Goal: Information Seeking & Learning: Learn about a topic

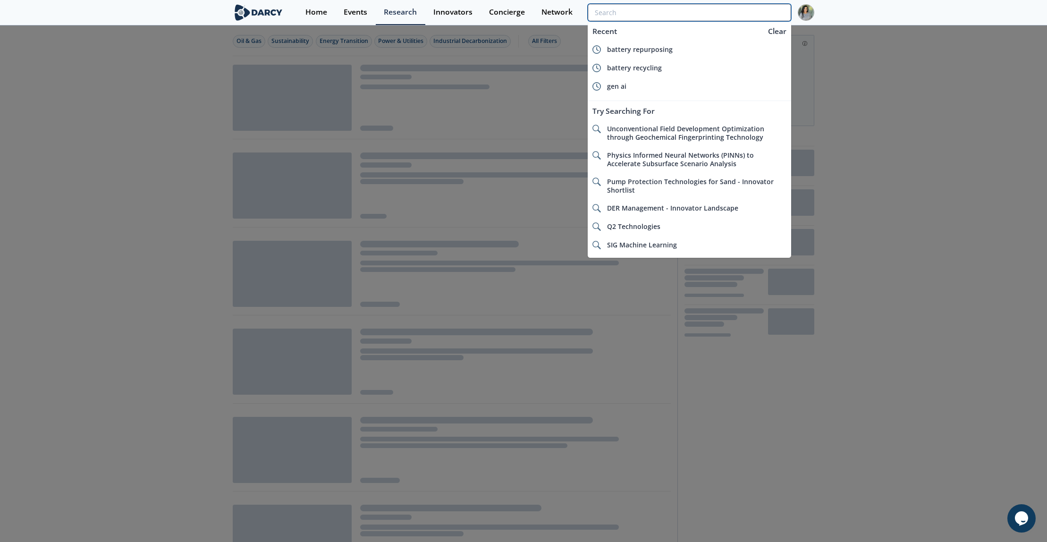
click at [727, 9] on input "search" at bounding box center [689, 12] width 203 height 17
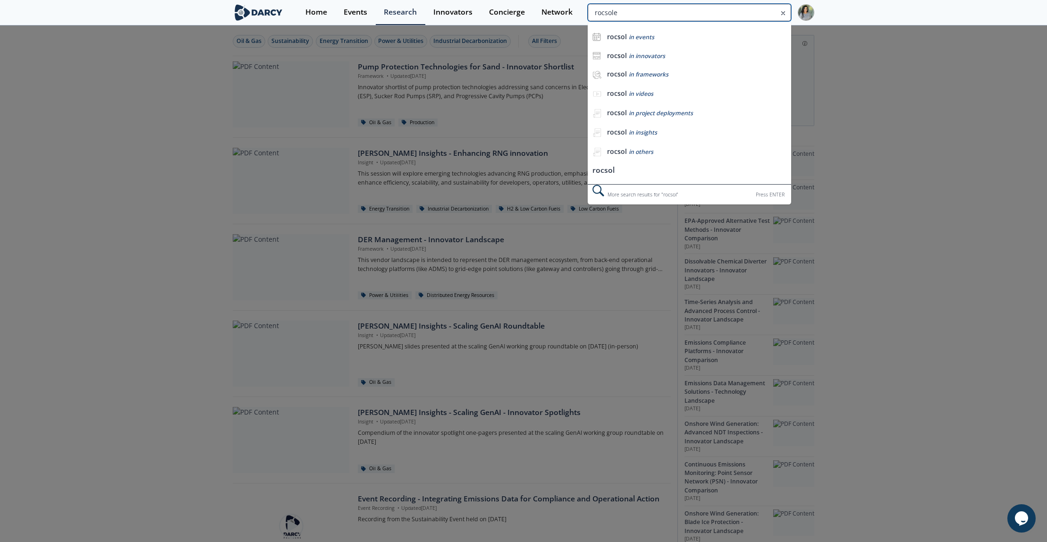
type input "rocsole"
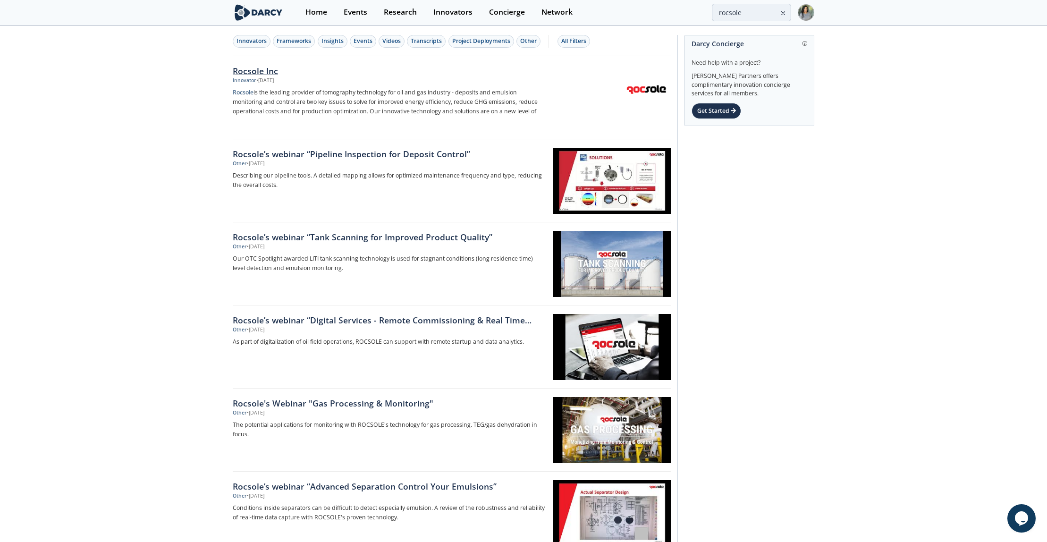
click at [245, 68] on div "Rocsole Inc" at bounding box center [389, 71] width 312 height 12
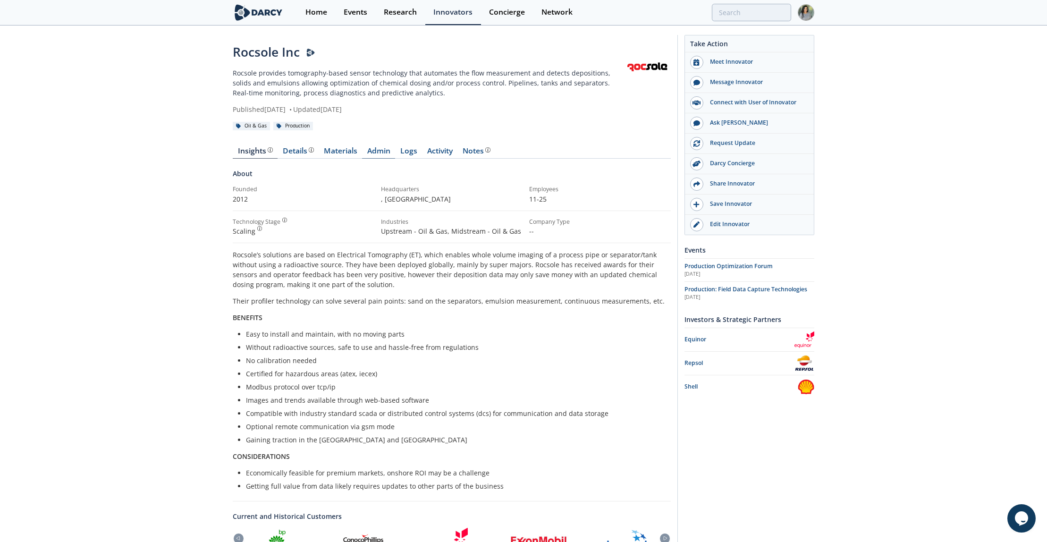
click at [378, 151] on link "Admin" at bounding box center [378, 152] width 33 height 11
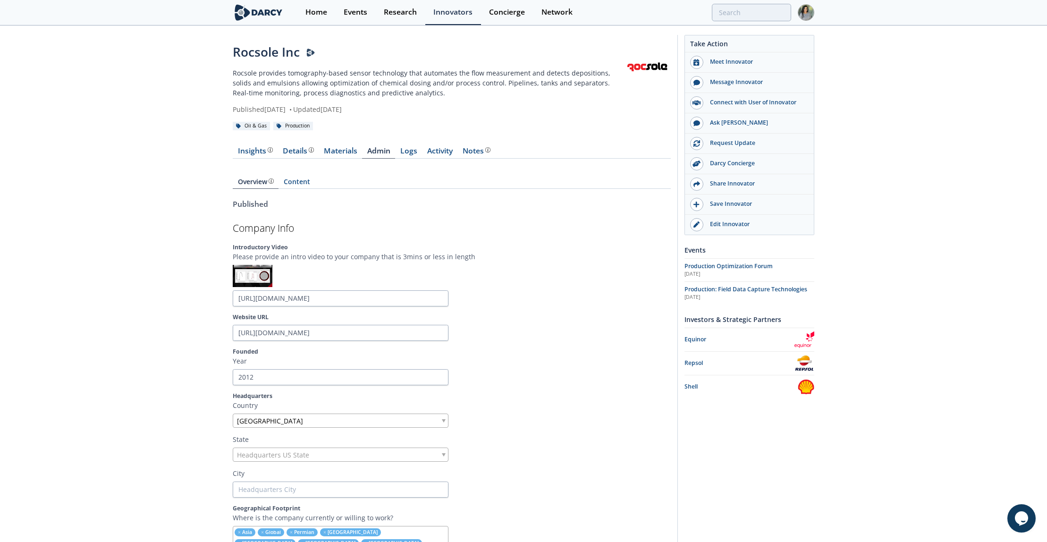
click at [343, 150] on link "Materials" at bounding box center [340, 152] width 43 height 11
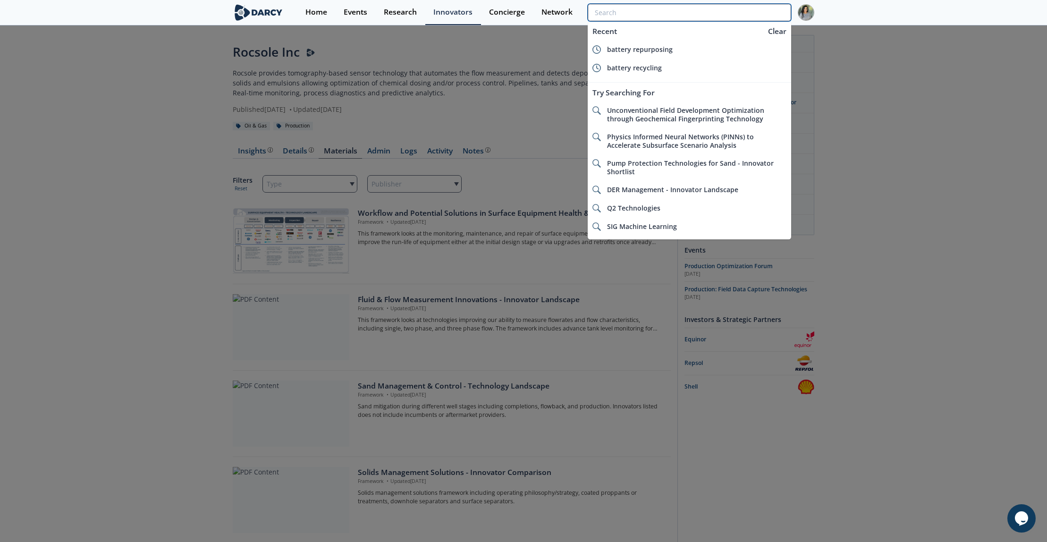
click at [735, 8] on input "search" at bounding box center [689, 12] width 203 height 17
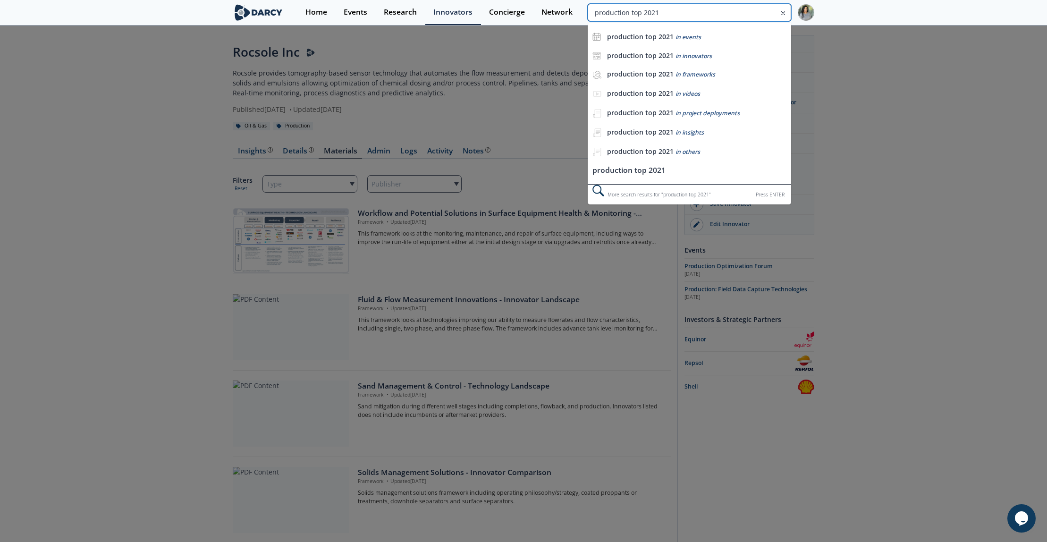
type input "production top 2021"
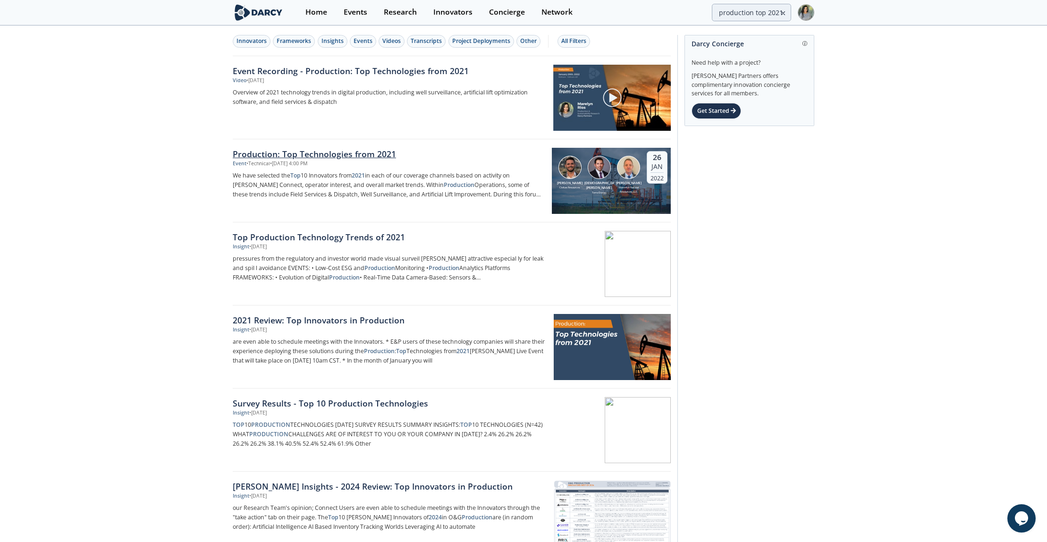
click at [263, 151] on div "Production: Top Technologies from 2021" at bounding box center [389, 154] width 312 height 12
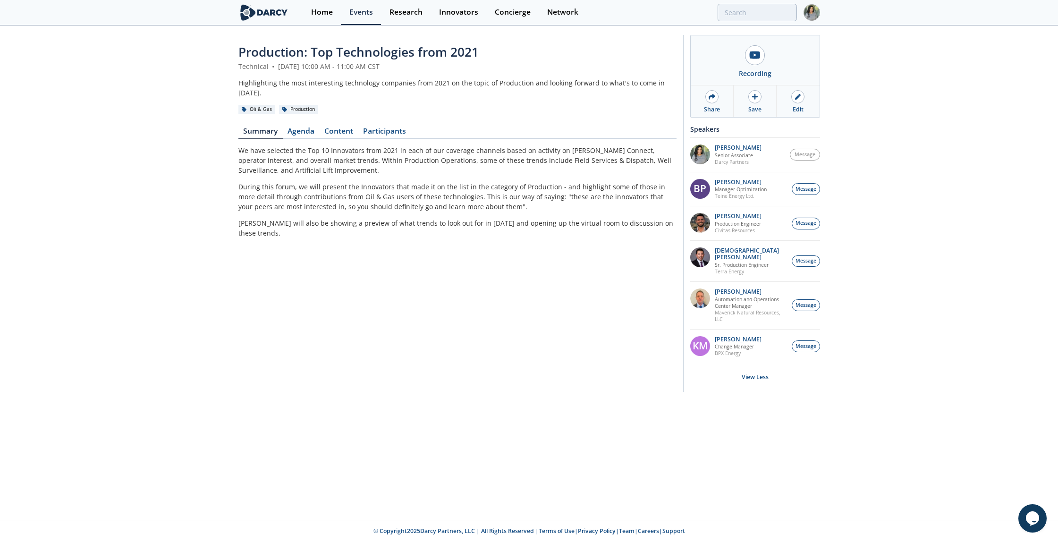
click at [338, 114] on div "Production: Top Technologies from 2021 Technical • [DATE] 10:00 AM - 11:00 AM C…" at bounding box center [457, 216] width 438 height 346
click at [338, 127] on link "Content" at bounding box center [339, 132] width 39 height 11
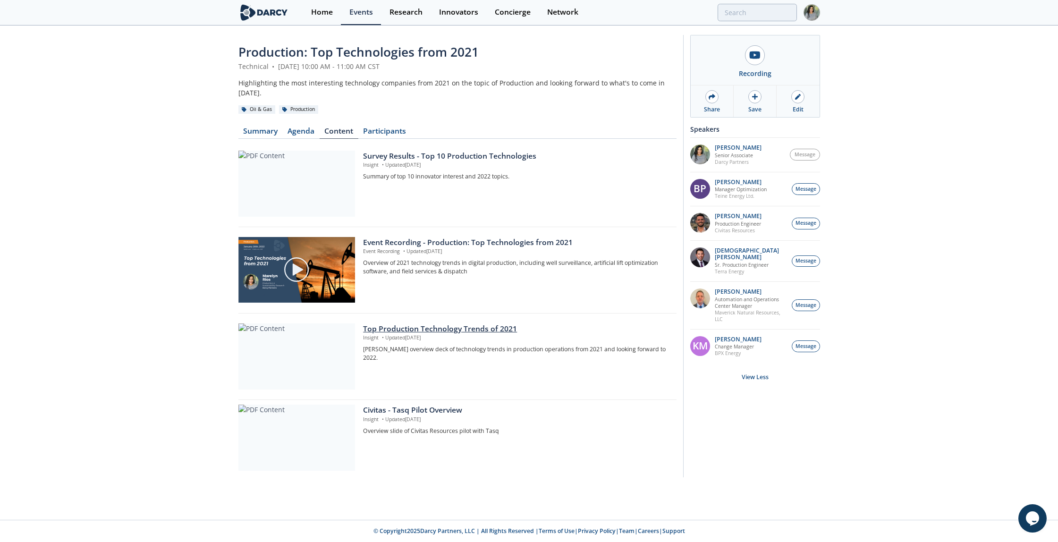
click at [413, 323] on div "Top Production Technology Trends of 2021" at bounding box center [516, 328] width 306 height 11
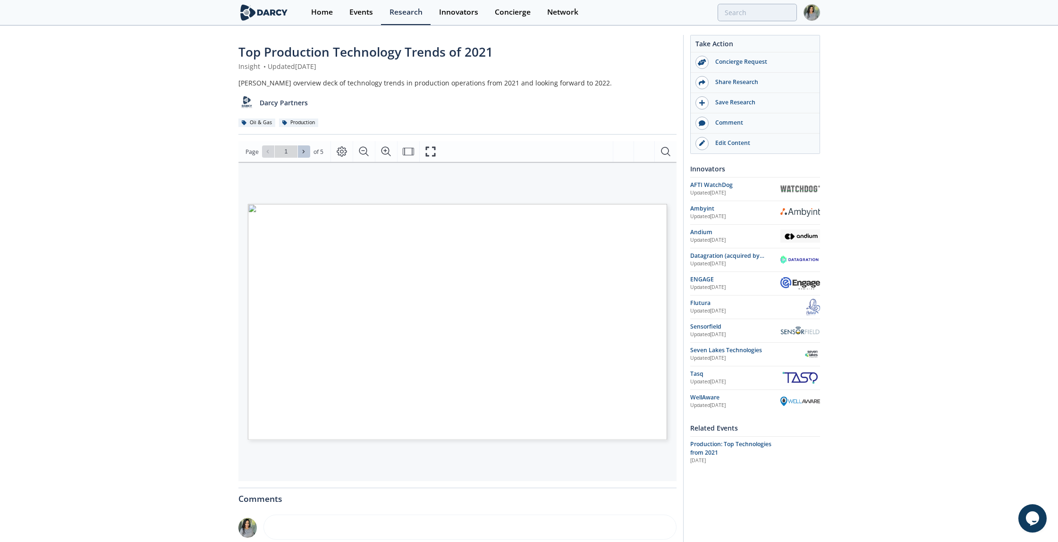
click at [302, 146] on button at bounding box center [304, 151] width 12 height 12
type input "2"
click at [302, 146] on button at bounding box center [304, 151] width 12 height 12
type input "3"
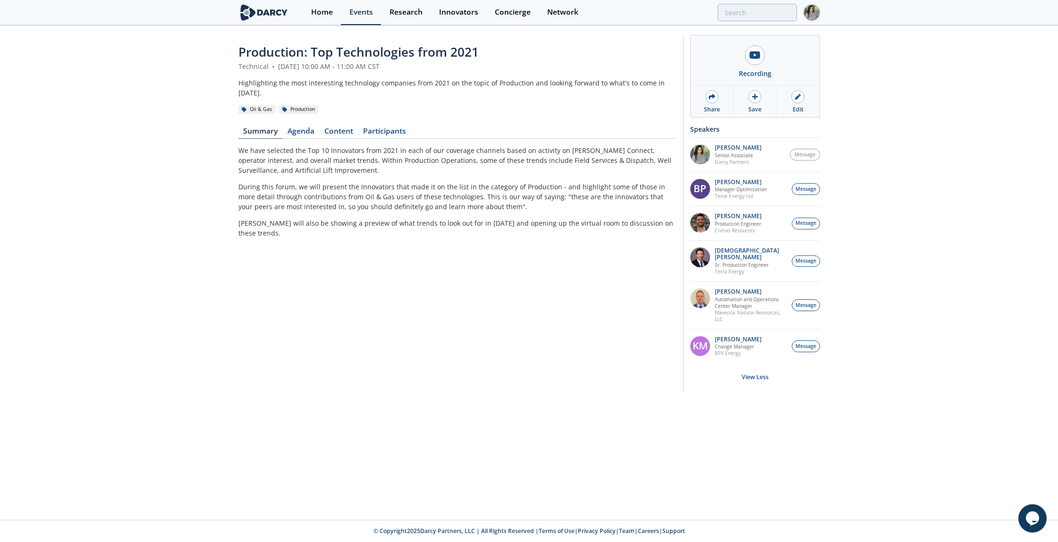
type input "production top 2021"
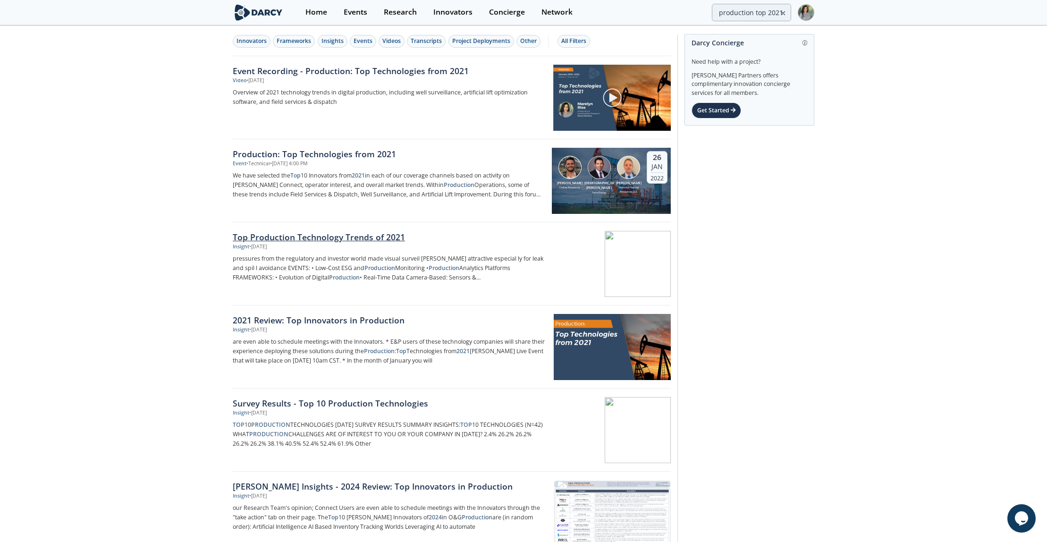
scroll to position [21, 0]
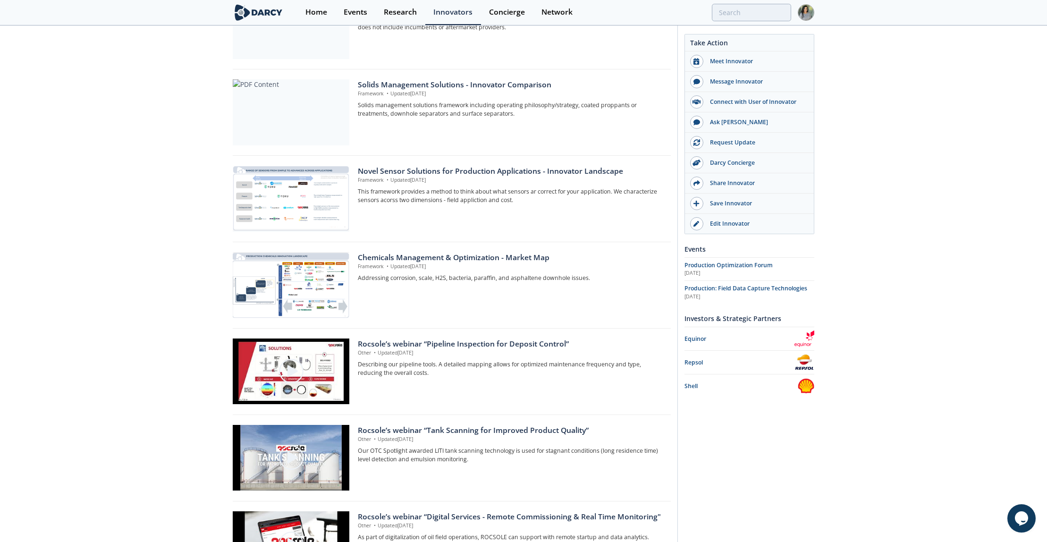
scroll to position [411, 0]
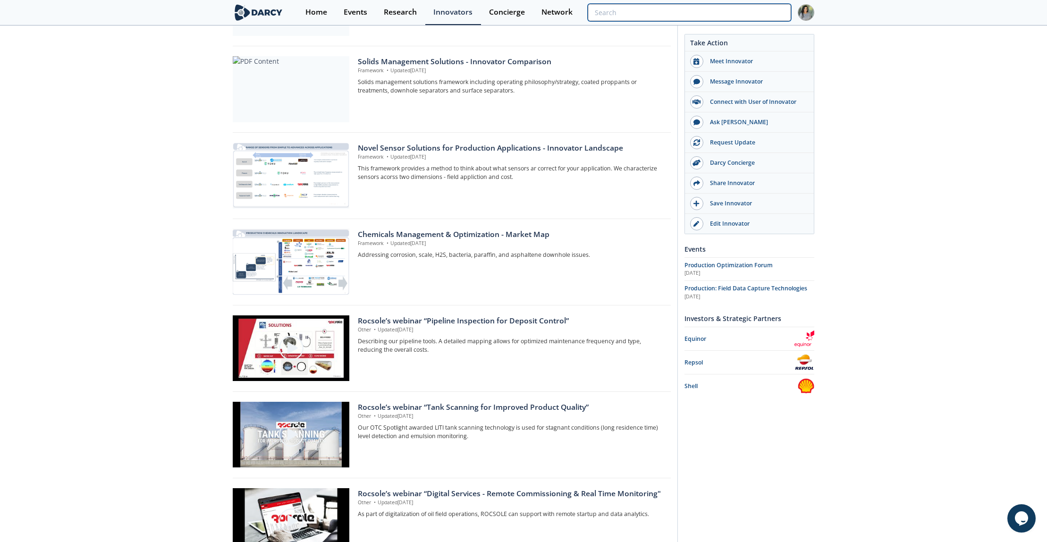
click at [762, 7] on input "search" at bounding box center [689, 12] width 203 height 17
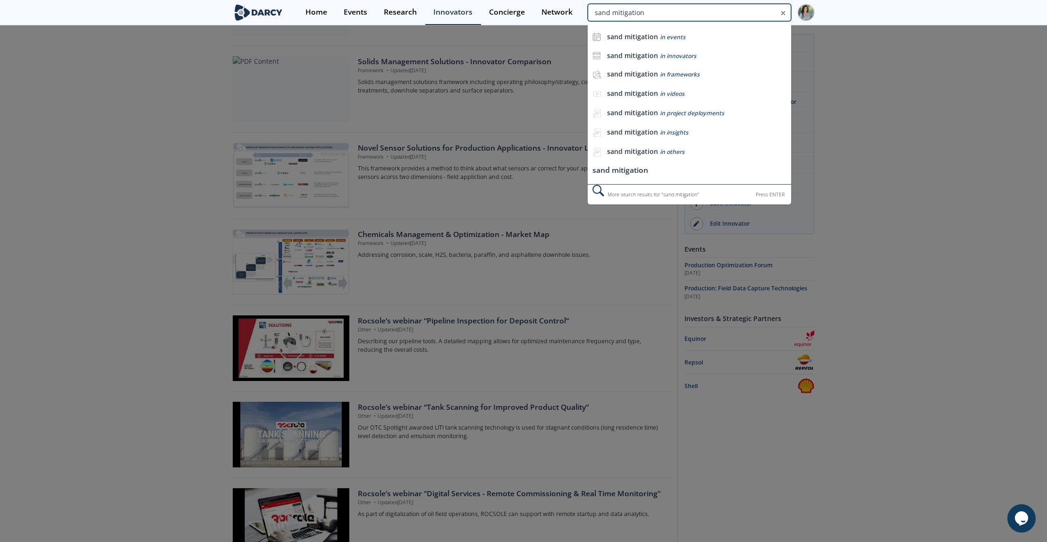
type input "sand mitigation"
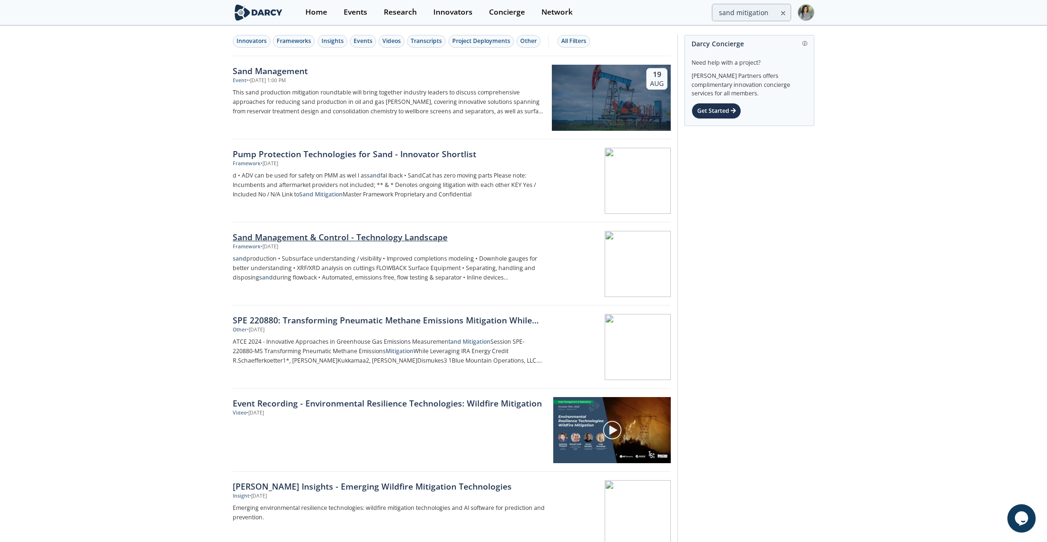
click at [303, 231] on div "Sand Management & Control - Technology Landscape" at bounding box center [389, 237] width 312 height 12
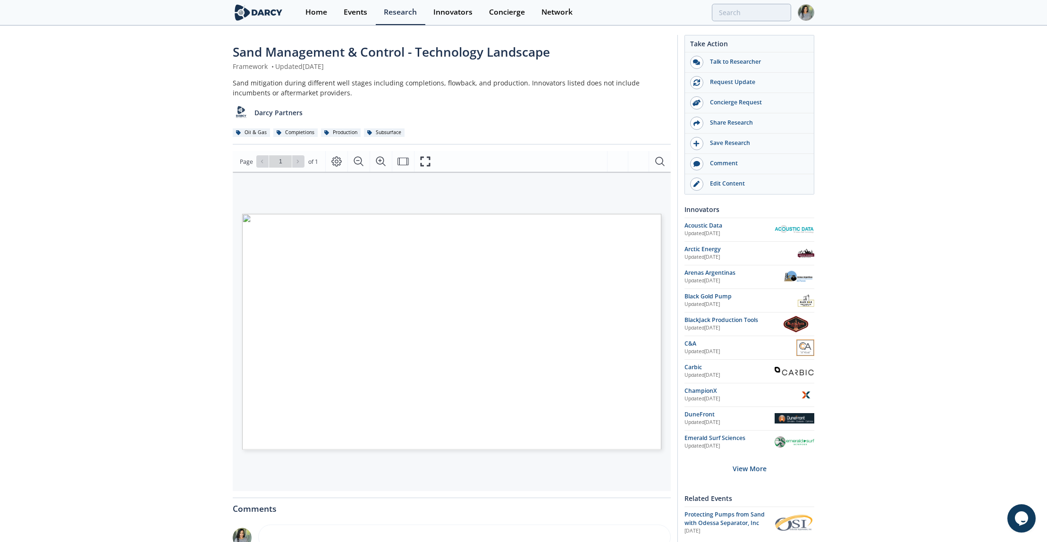
click at [84, 107] on div "Sand Management & Control - Technology Landscape Framework • Updated [DATE] San…" at bounding box center [523, 364] width 1047 height 676
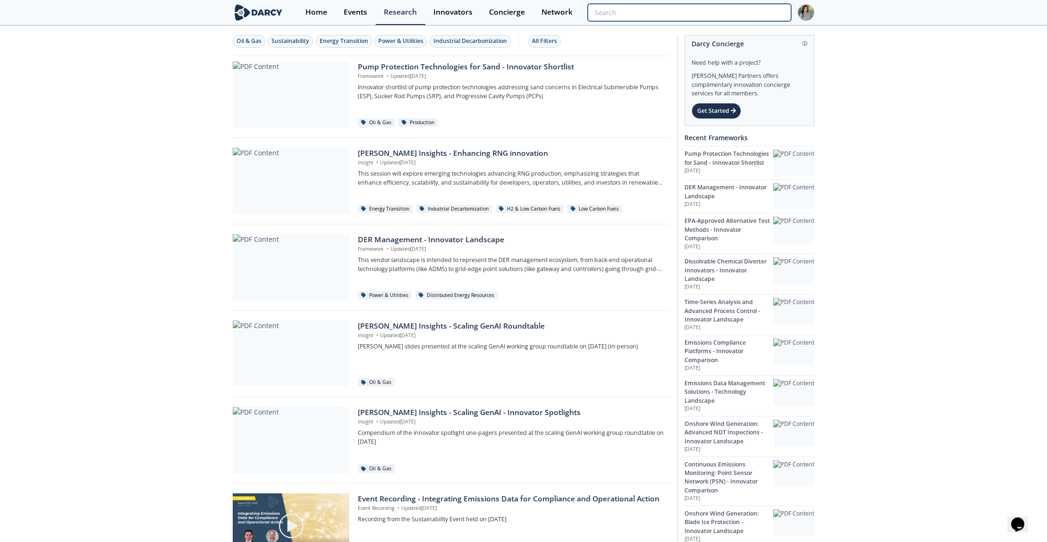
click at [757, 6] on input "search" at bounding box center [689, 12] width 203 height 17
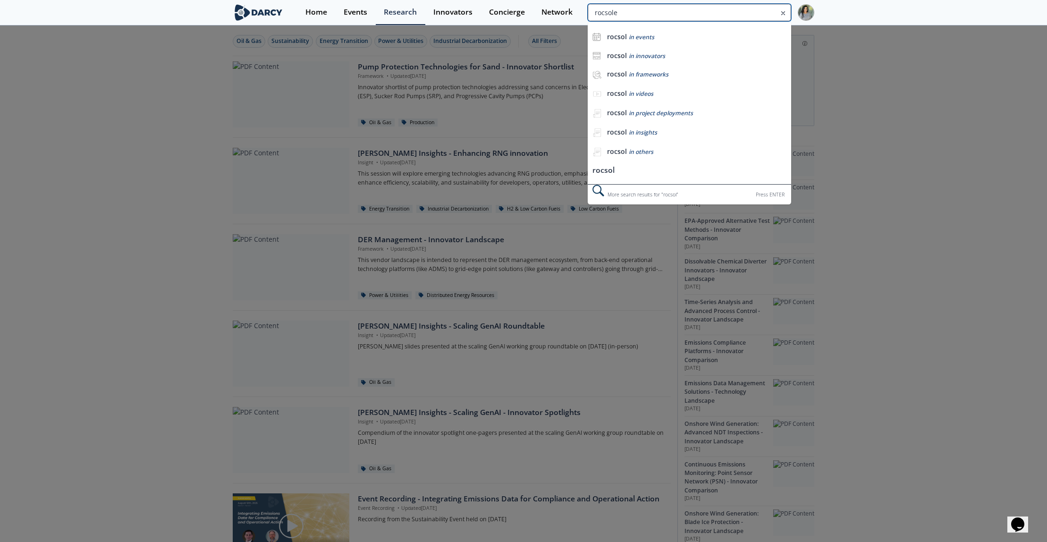
type input "rocsole"
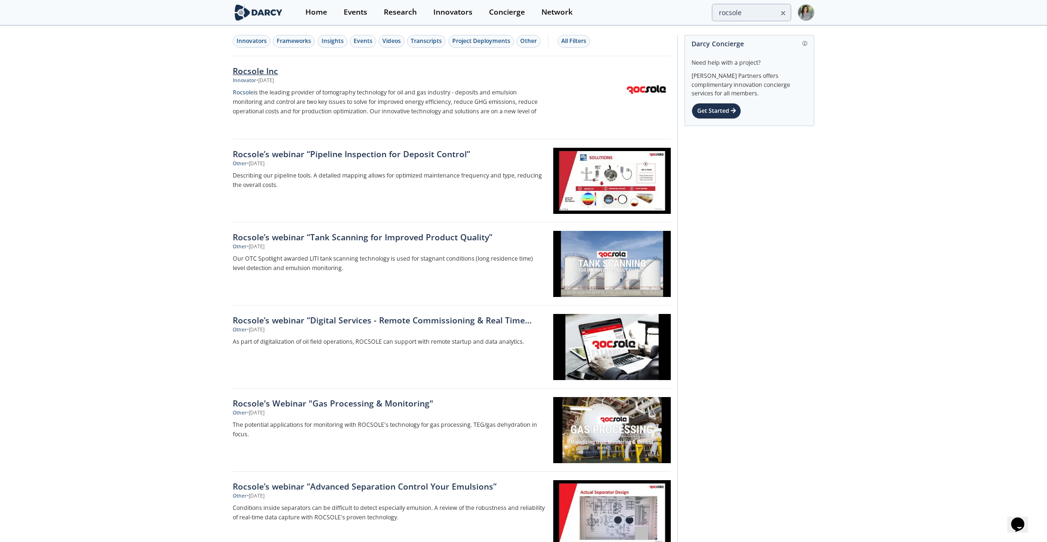
click at [258, 68] on div "Rocsole Inc" at bounding box center [389, 71] width 312 height 12
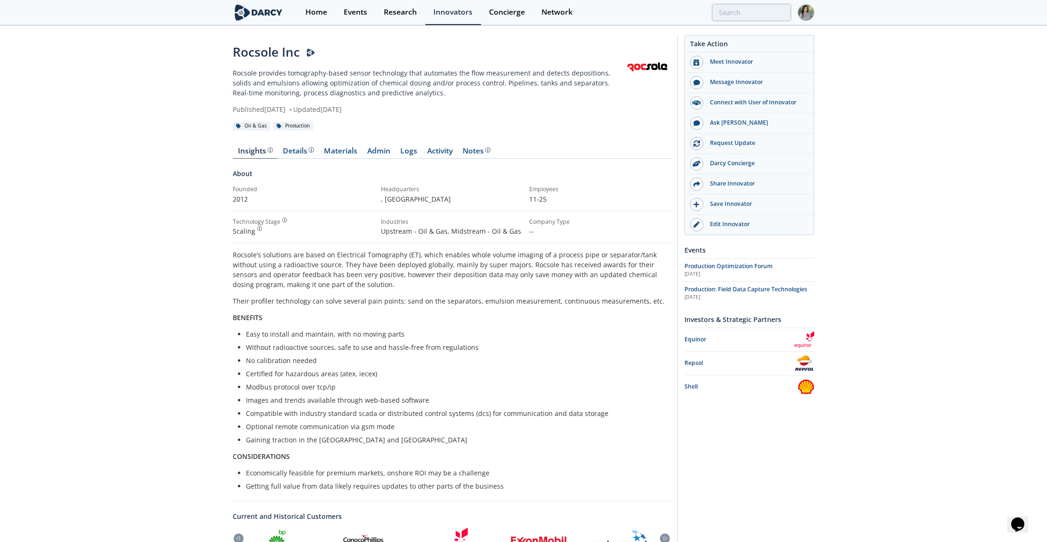
click at [101, 265] on div "Rocsole Inc Rocsole provides tomography-based sensor technology that automates …" at bounding box center [523, 394] width 1047 height 736
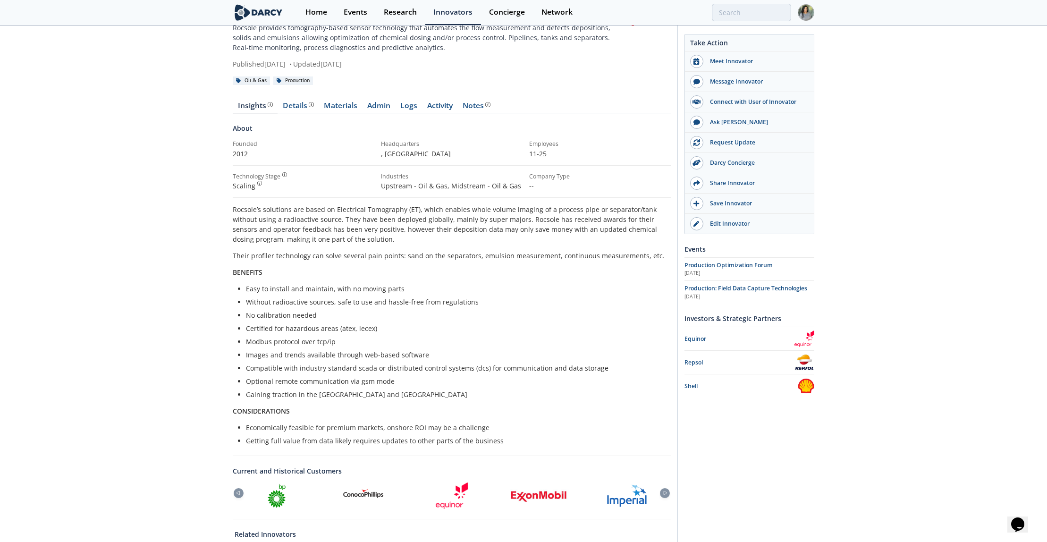
scroll to position [28, 0]
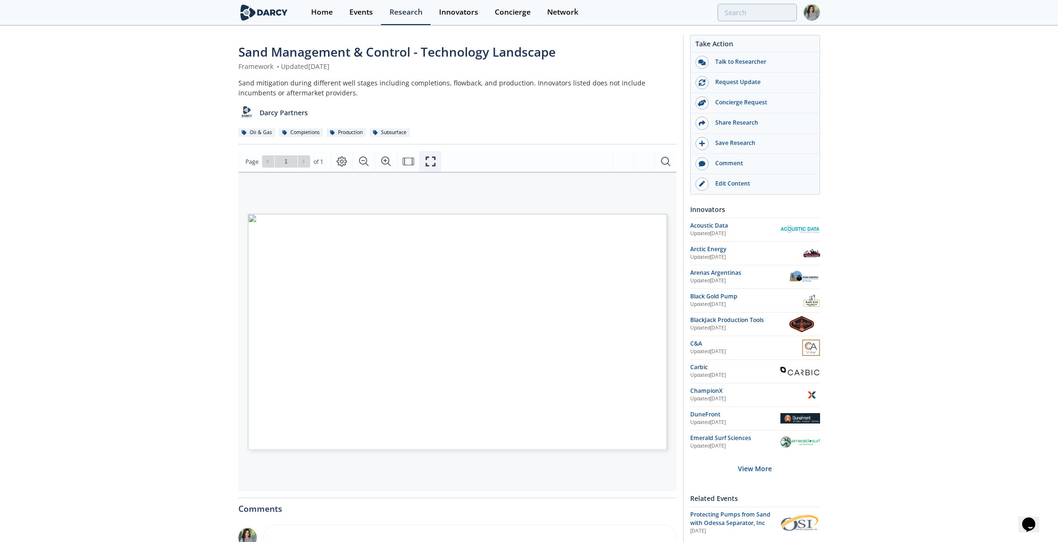
click at [429, 162] on icon "Fullscreen" at bounding box center [430, 161] width 11 height 11
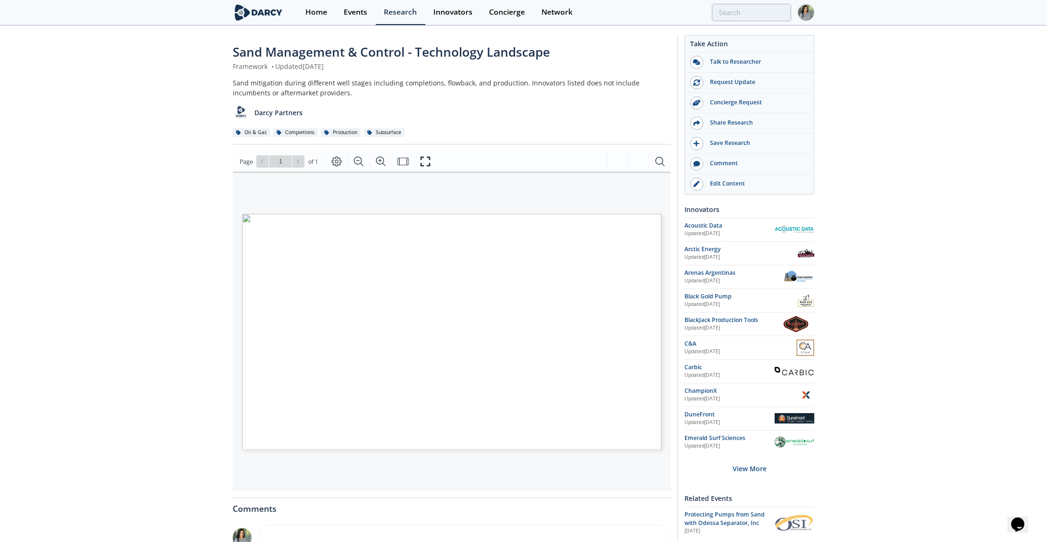
click at [122, 332] on div "Sand Management & Control - Technology Landscape Framework • Updated [DATE] San…" at bounding box center [523, 364] width 1047 height 676
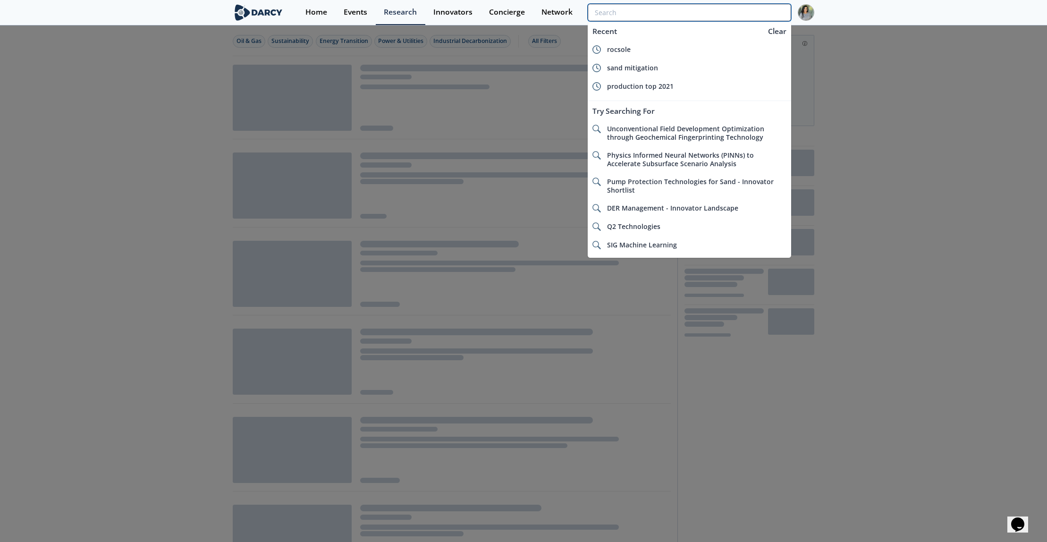
click at [751, 9] on input "search" at bounding box center [689, 12] width 203 height 17
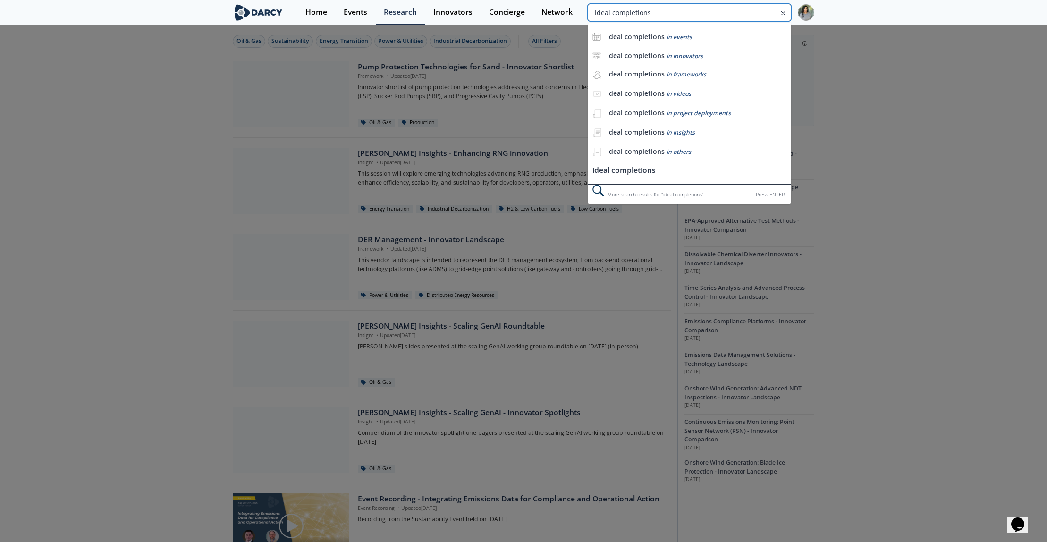
type input "ideal completions"
